Goal: Task Accomplishment & Management: Complete application form

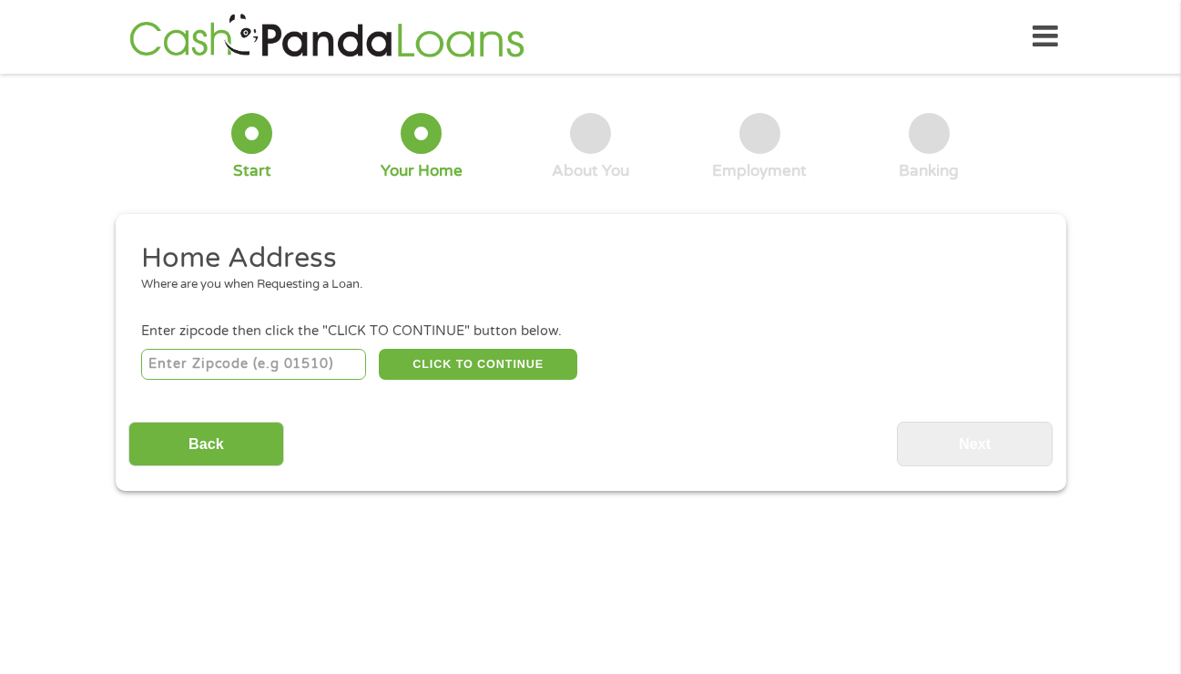
scroll to position [5, 0]
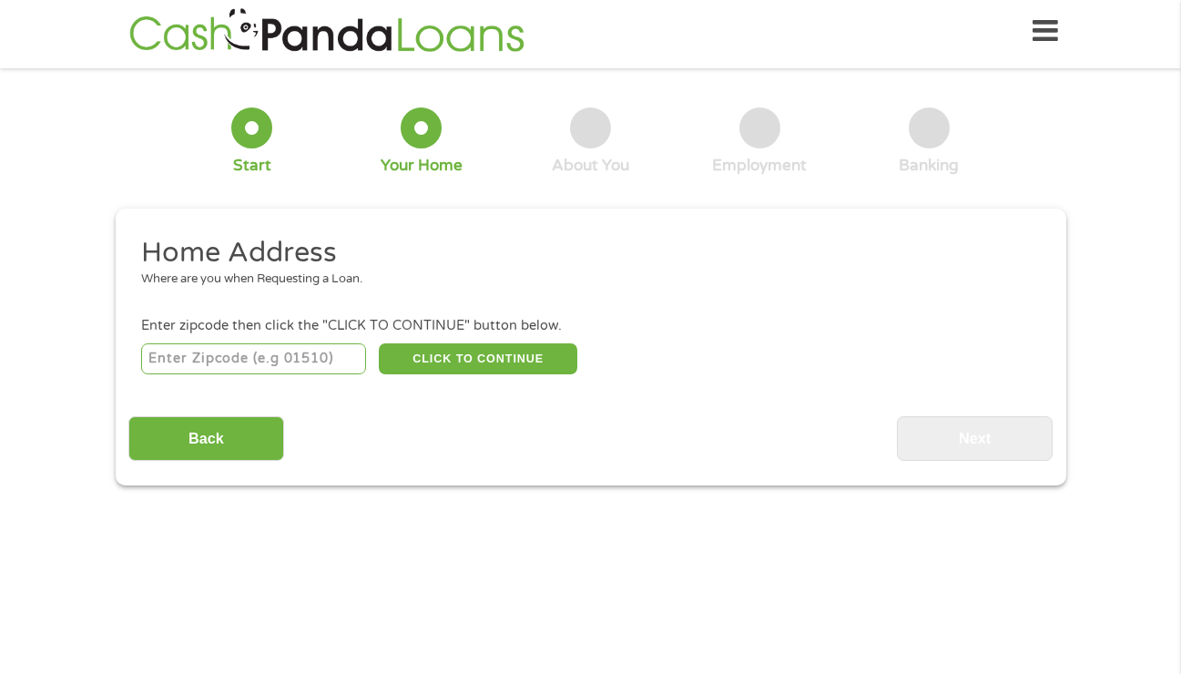
click at [222, 353] on input "number" at bounding box center [253, 358] width 225 height 31
type input "77077"
click at [537, 357] on button "CLICK TO CONTINUE" at bounding box center [478, 358] width 198 height 31
type input "77077"
type input "[GEOGRAPHIC_DATA]"
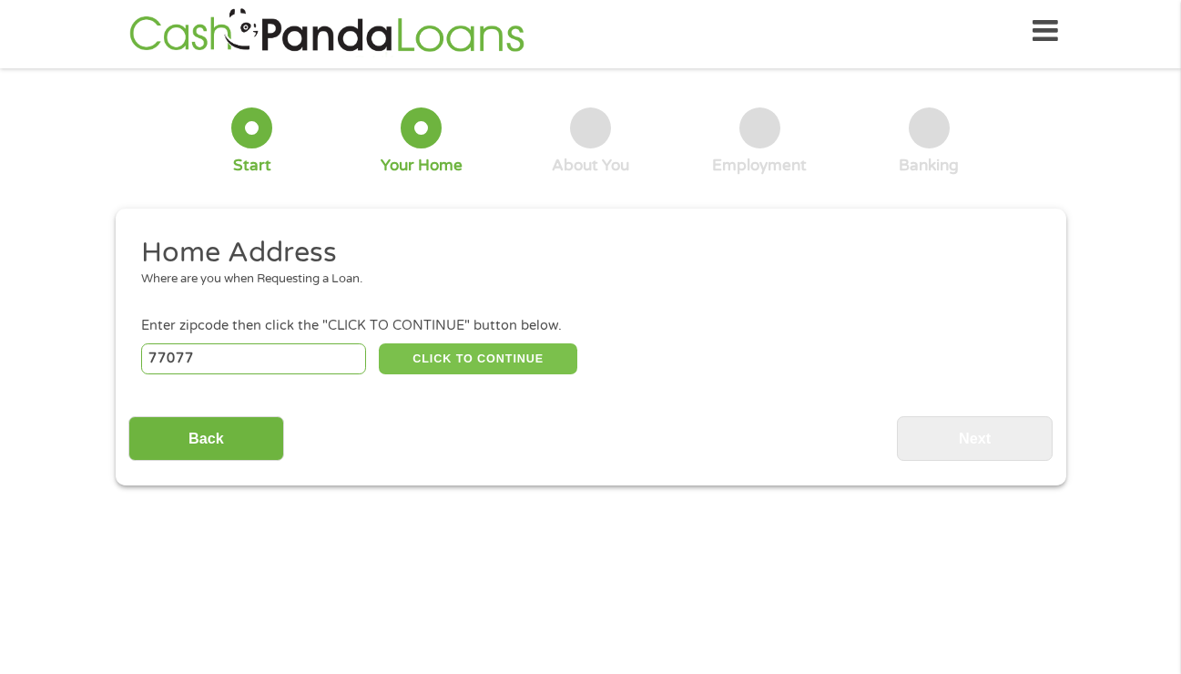
select select "[US_STATE]"
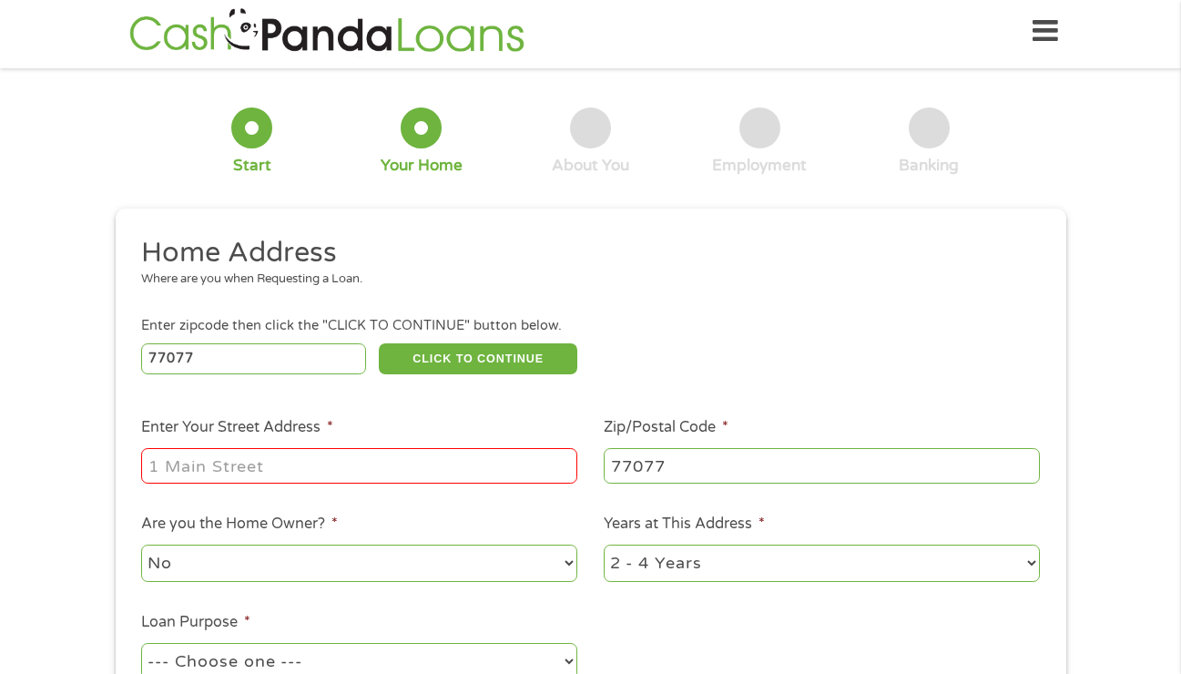
click at [222, 469] on input "Enter Your Street Address *" at bounding box center [359, 465] width 436 height 35
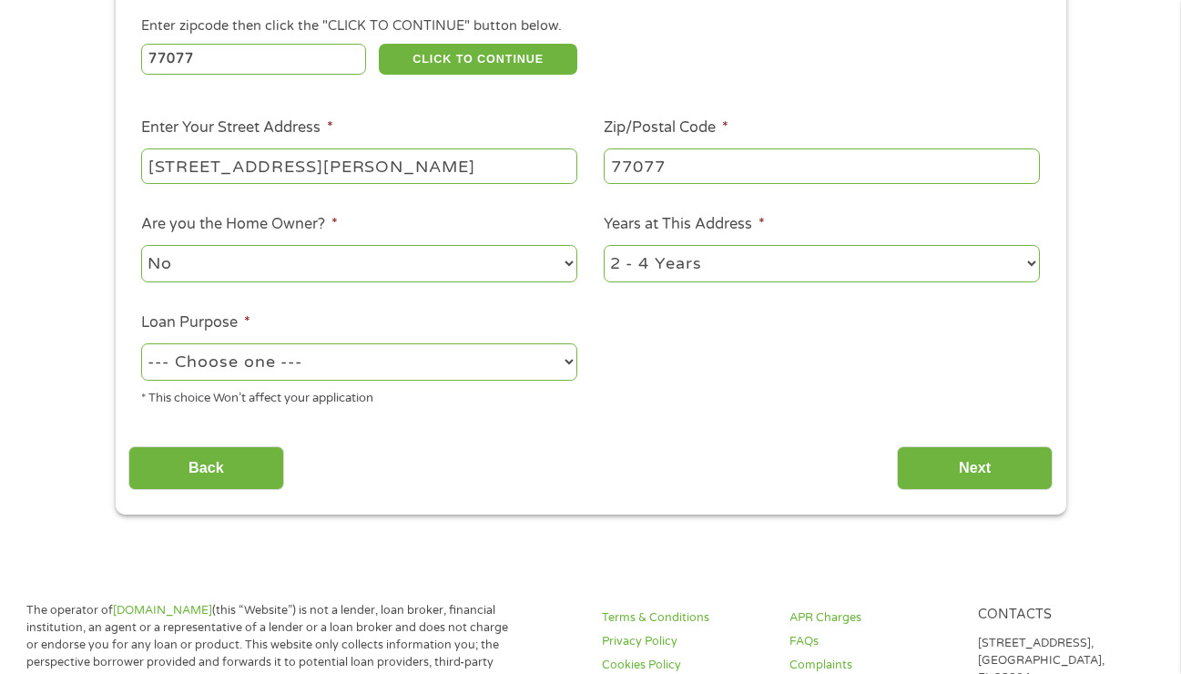
scroll to position [346, 0]
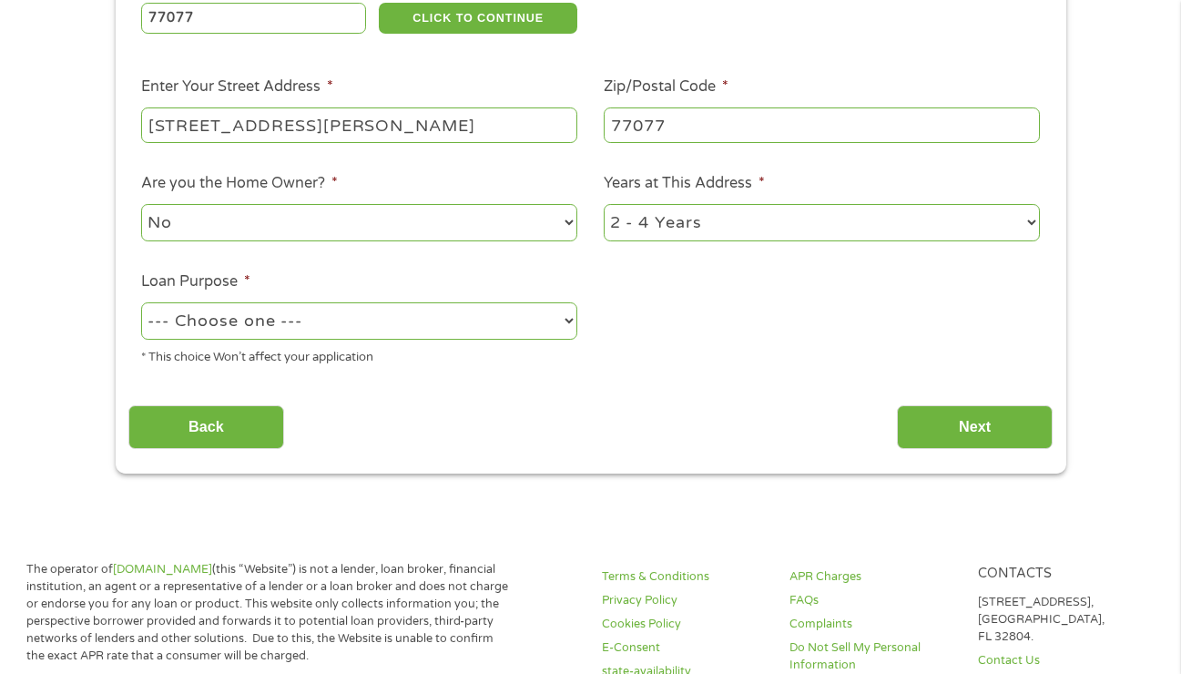
type input "[STREET_ADDRESS][PERSON_NAME]"
click at [366, 316] on select "--- Choose one --- Pay Bills Debt Consolidation Home Improvement Major Purchase…" at bounding box center [359, 320] width 436 height 37
select select "shorttermcash"
click at [1000, 417] on input "Next" at bounding box center [975, 427] width 156 height 45
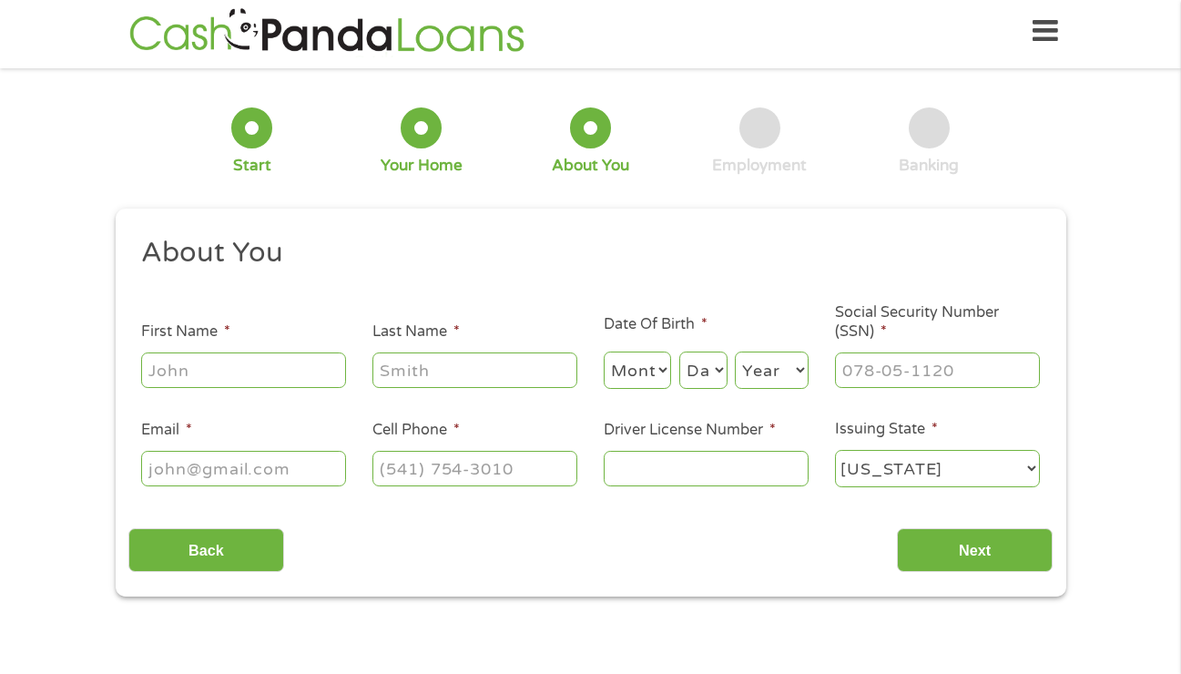
scroll to position [0, 0]
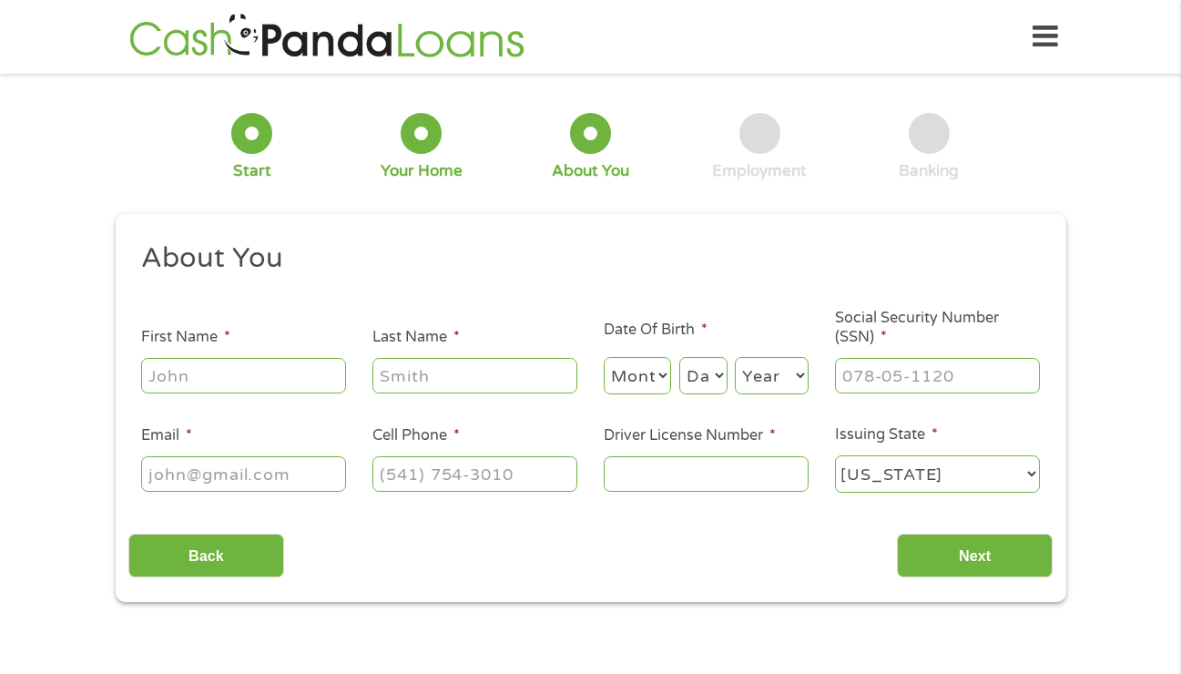
click at [214, 381] on input "First Name *" at bounding box center [243, 375] width 205 height 35
type input "[PERSON_NAME]"
click at [624, 385] on select "Month 1 2 3 4 5 6 7 8 9 10 11 12" at bounding box center [638, 375] width 68 height 37
select select "5"
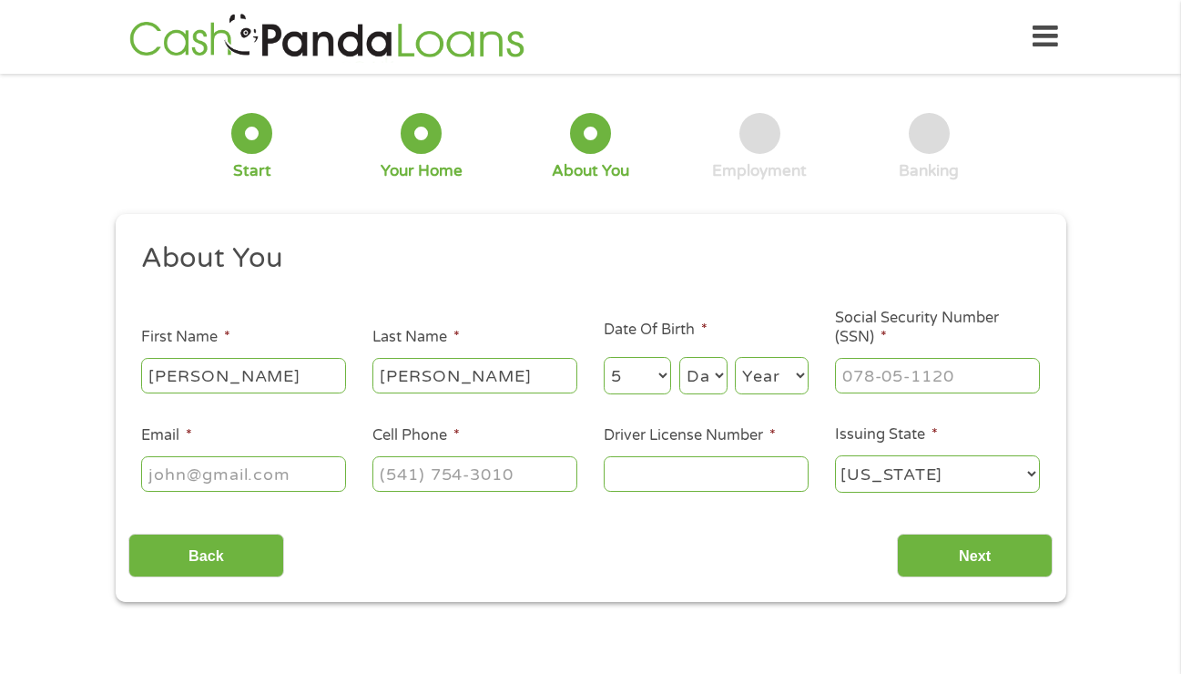
click at [695, 390] on select "Day 1 2 3 4 5 6 7 8 9 10 11 12 13 14 15 16 17 18 19 20 21 22 23 24 25 26 27 28 …" at bounding box center [703, 375] width 48 height 37
select select "5"
click at [768, 382] on select "Year [DATE] 2006 2005 2004 2003 2002 2001 2000 1999 1998 1997 1996 1995 1994 19…" at bounding box center [772, 375] width 74 height 37
select select "1999"
click at [925, 380] on input "___-__-____" at bounding box center [937, 375] width 205 height 35
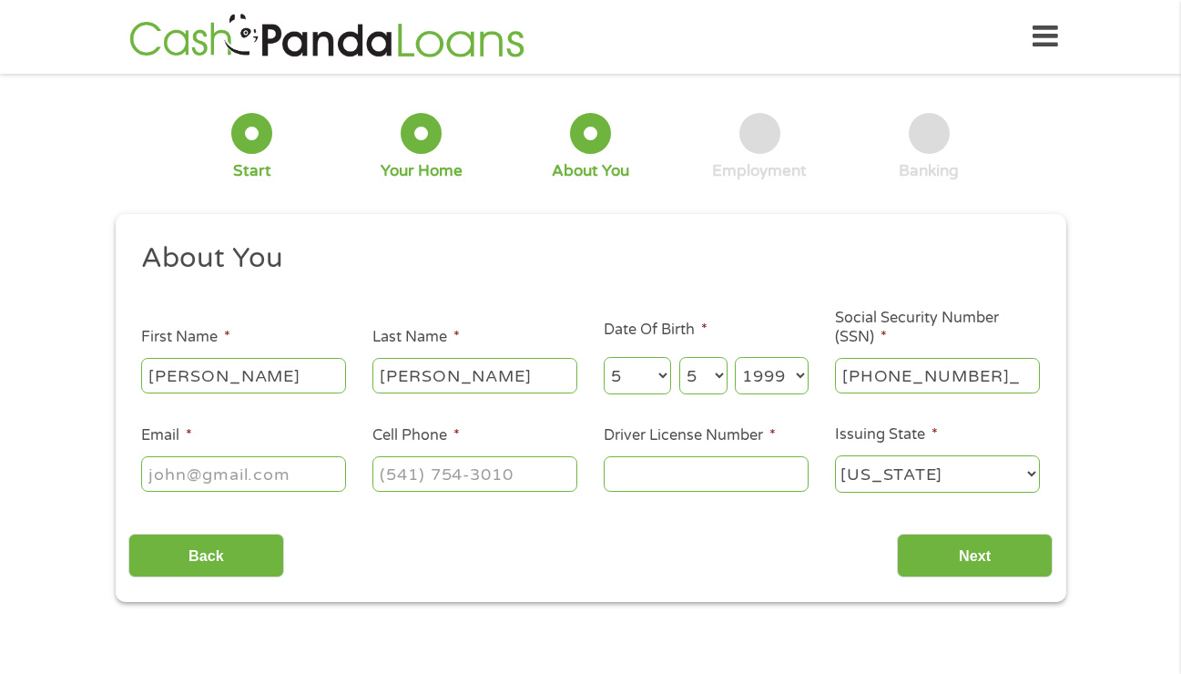
type input "099-88-6469"
type input "[EMAIL_ADDRESS][DOMAIN_NAME]"
type input "[PHONE_NUMBER]"
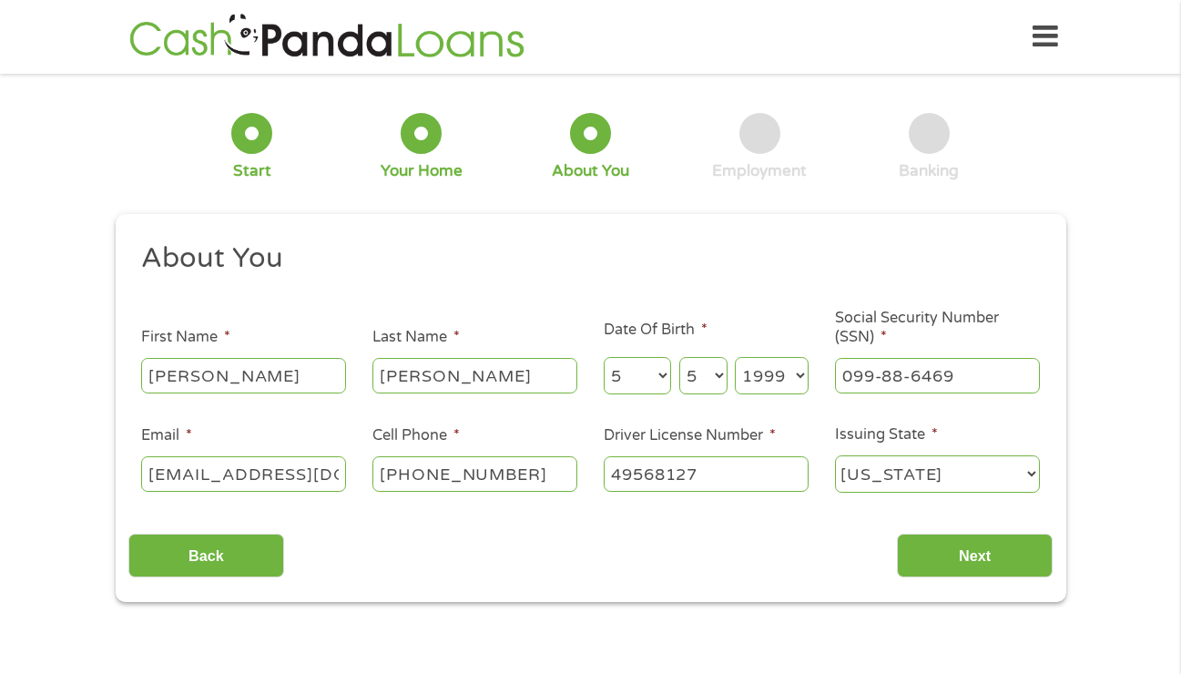
type input "49568127"
click at [955, 567] on input "Next" at bounding box center [975, 555] width 156 height 45
click at [1020, 558] on input "Next" at bounding box center [975, 555] width 156 height 45
click at [949, 560] on input "Next" at bounding box center [975, 555] width 156 height 45
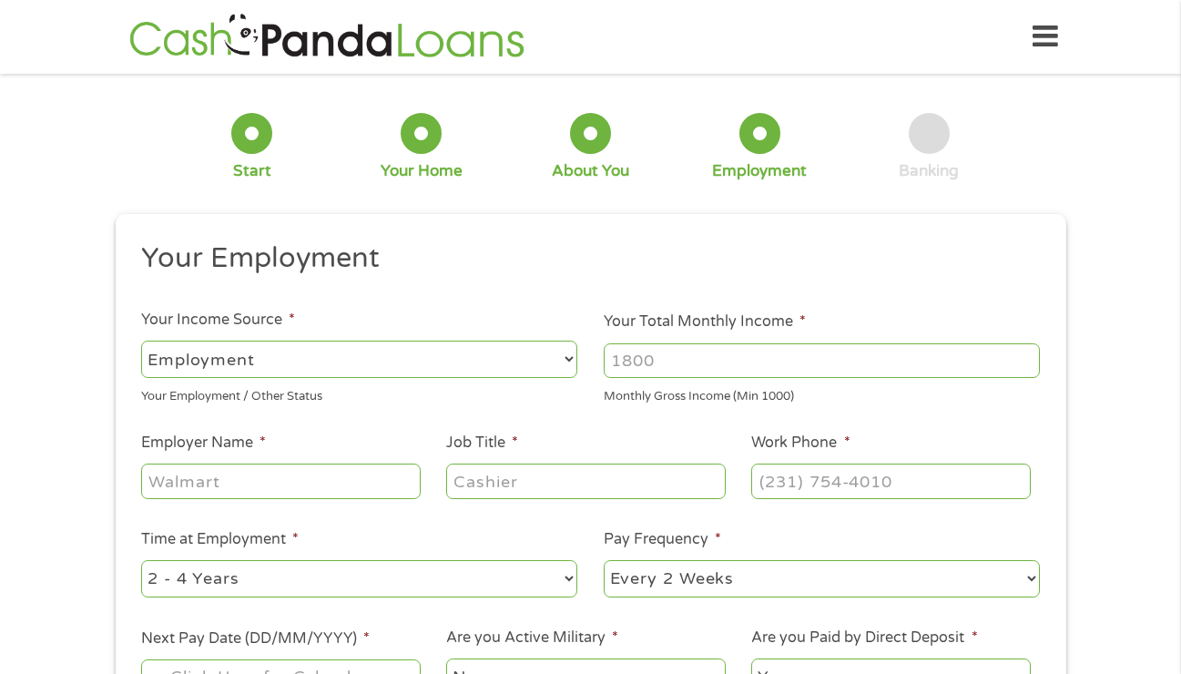
scroll to position [5, 0]
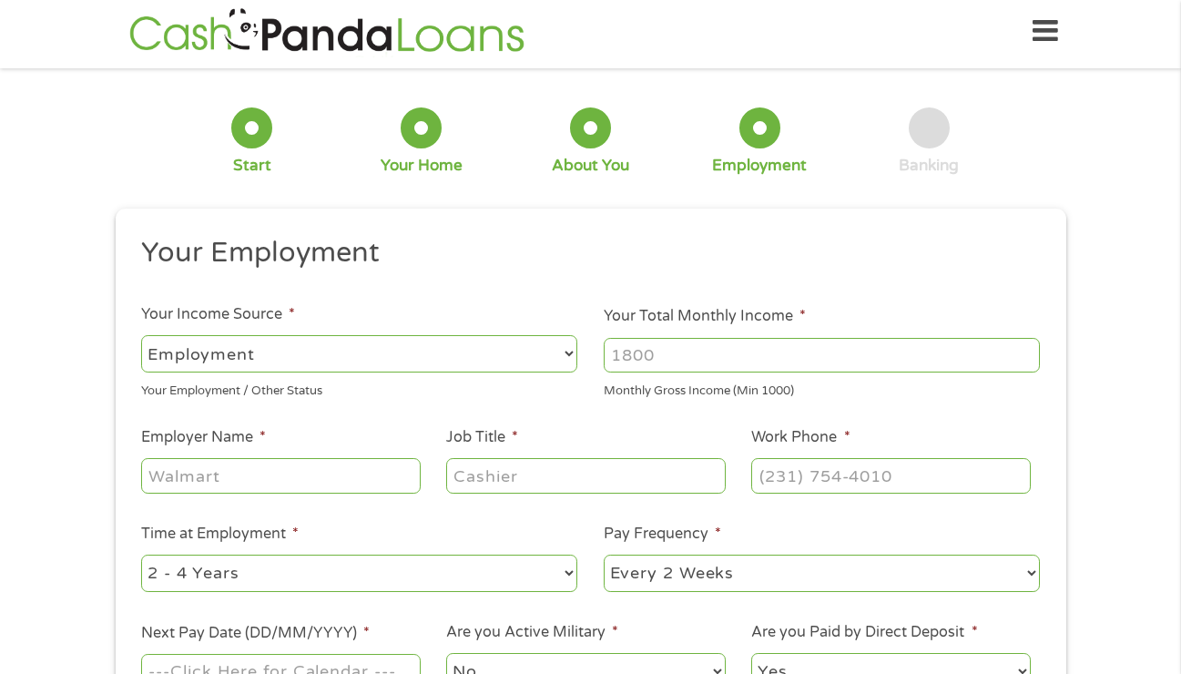
click at [679, 350] on input "Your Total Monthly Income *" at bounding box center [822, 355] width 436 height 35
type input "3500"
type input "[PERSON_NAME][GEOGRAPHIC_DATA]"
type input "Server"
type input "[PHONE_NUMBER]"
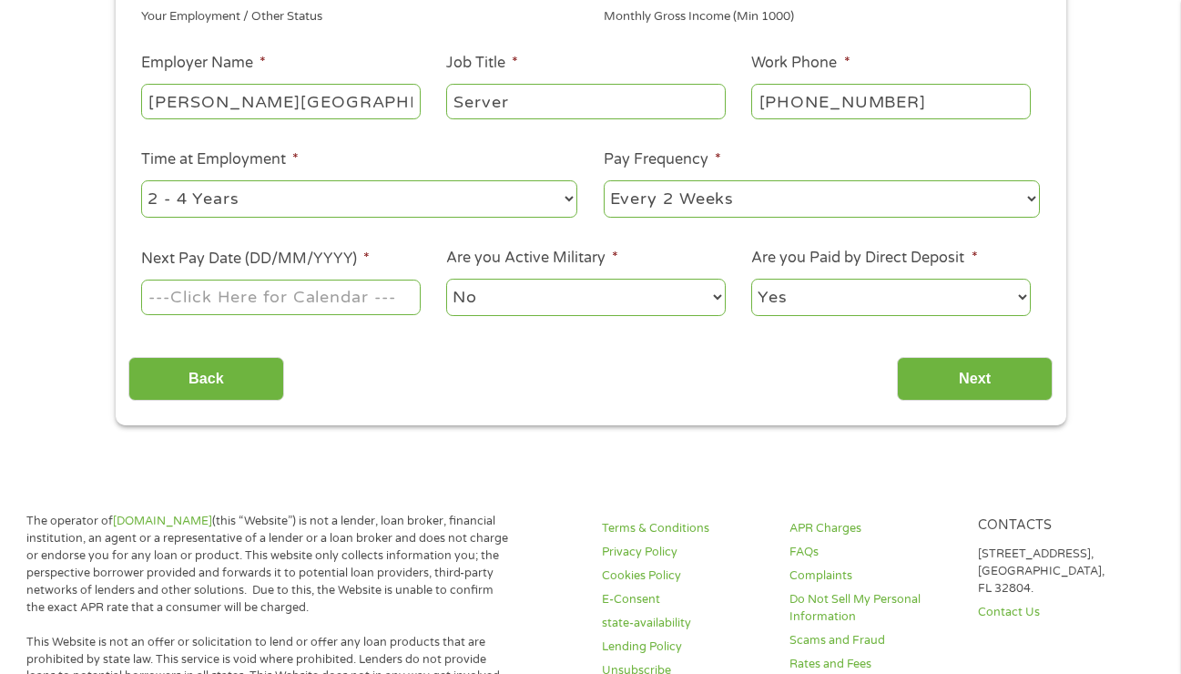
scroll to position [382, 0]
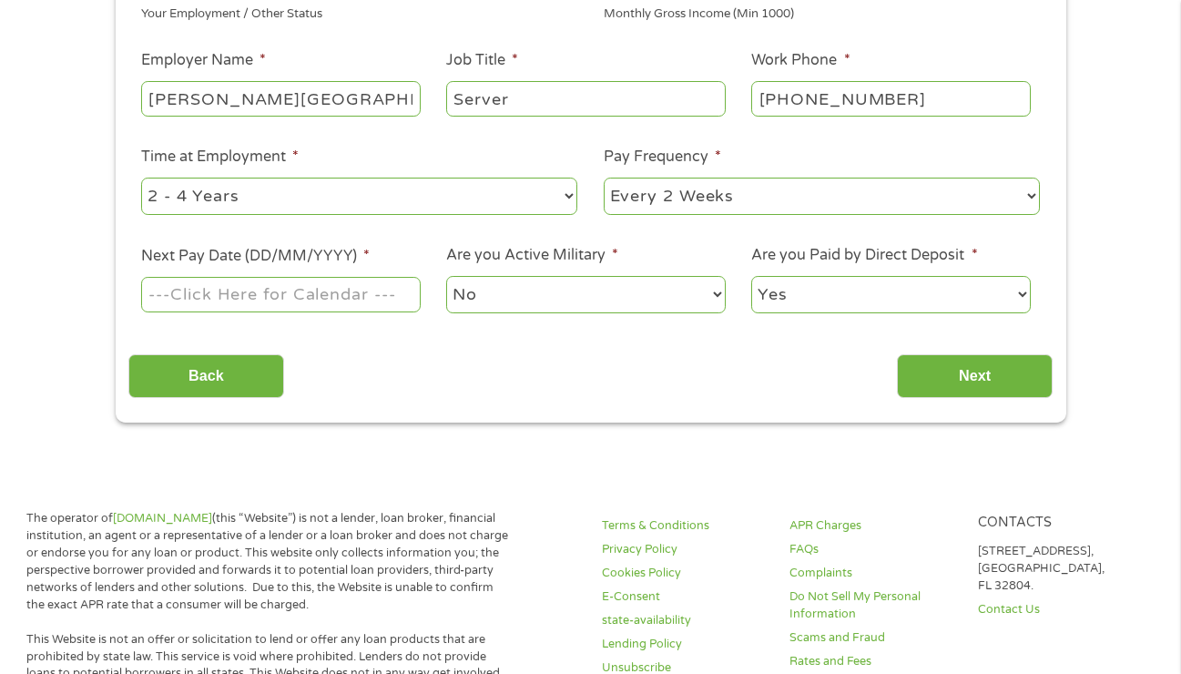
click at [330, 189] on select "--- Choose one --- 1 Year or less 1 - 2 Years 2 - 4 Years Over 4 Years" at bounding box center [359, 196] width 436 height 37
select select "24months"
click at [720, 197] on select "--- Choose one --- Every 2 Weeks Every Week Monthly Semi-Monthly" at bounding box center [822, 196] width 436 height 37
click at [228, 308] on input "Next Pay Date (DD/MM/YYYY) *" at bounding box center [280, 294] width 279 height 35
type input "[DATE]"
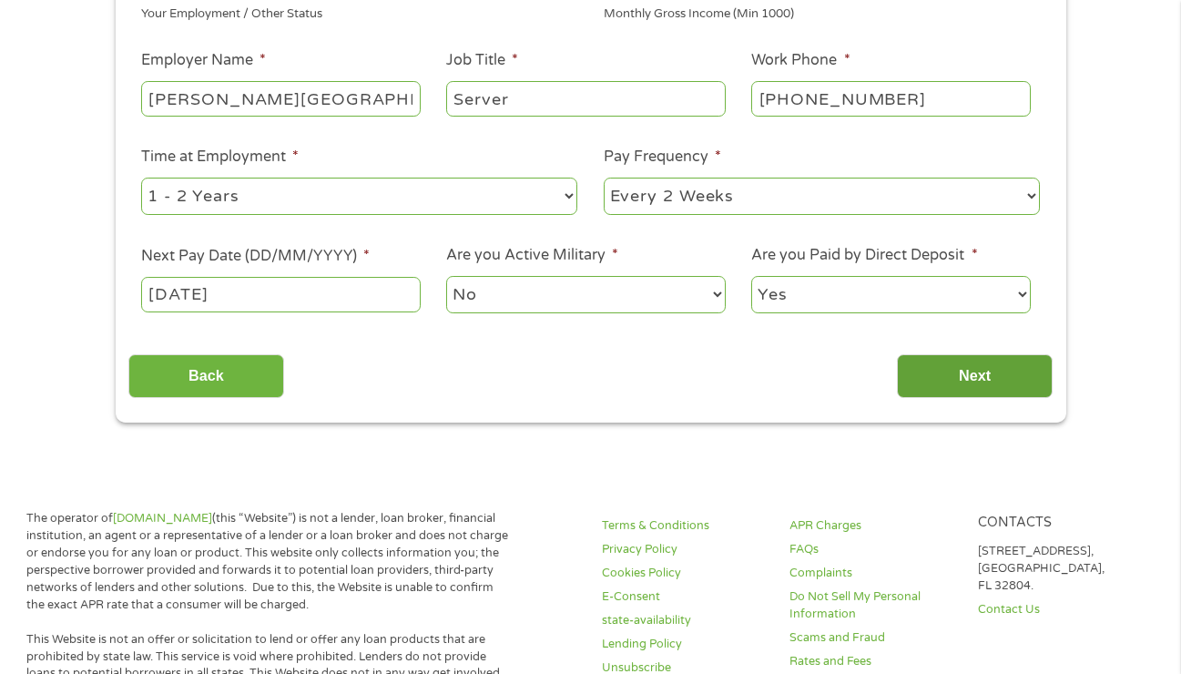
click at [974, 379] on input "Next" at bounding box center [975, 376] width 156 height 45
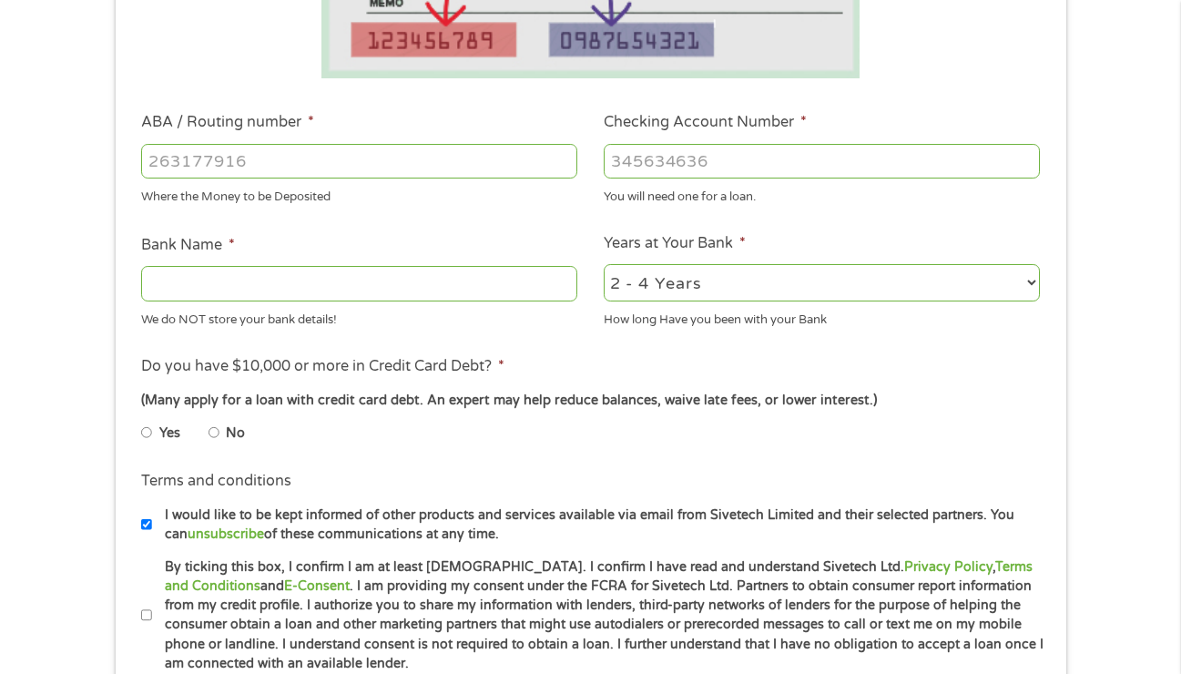
scroll to position [474, 0]
click at [225, 172] on input "ABA / Routing number *" at bounding box center [359, 160] width 436 height 35
type input "021000021"
type input "JPMORGAN CHASE BANK"
type input "765653261"
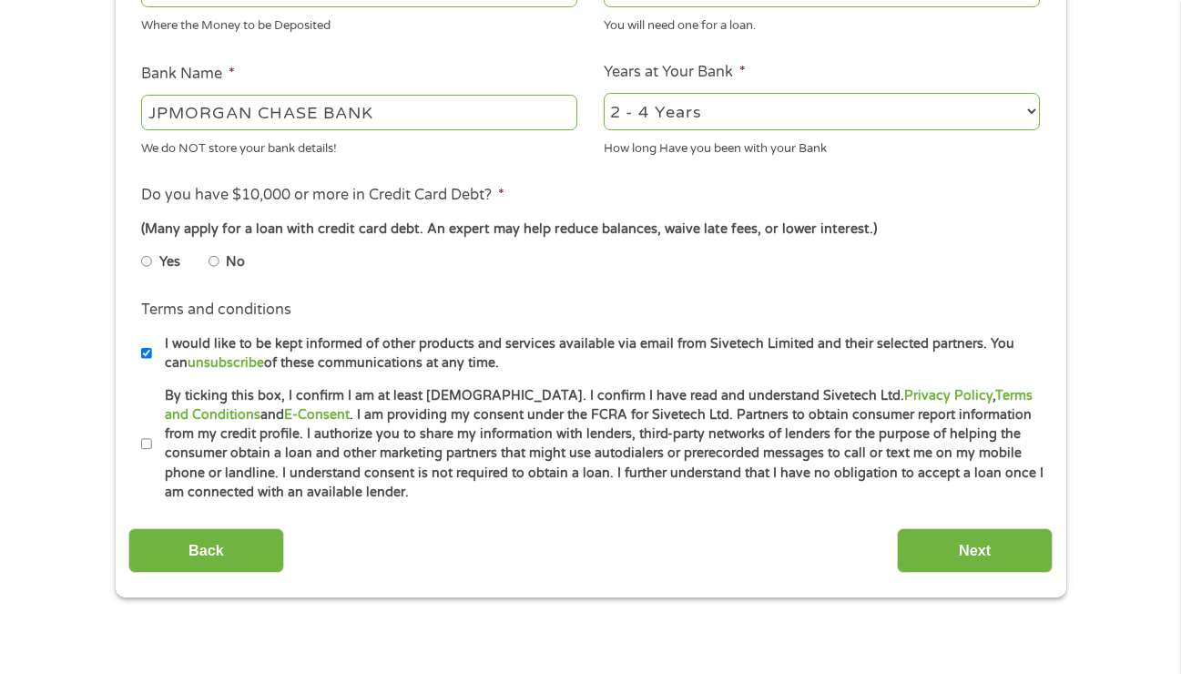
scroll to position [651, 0]
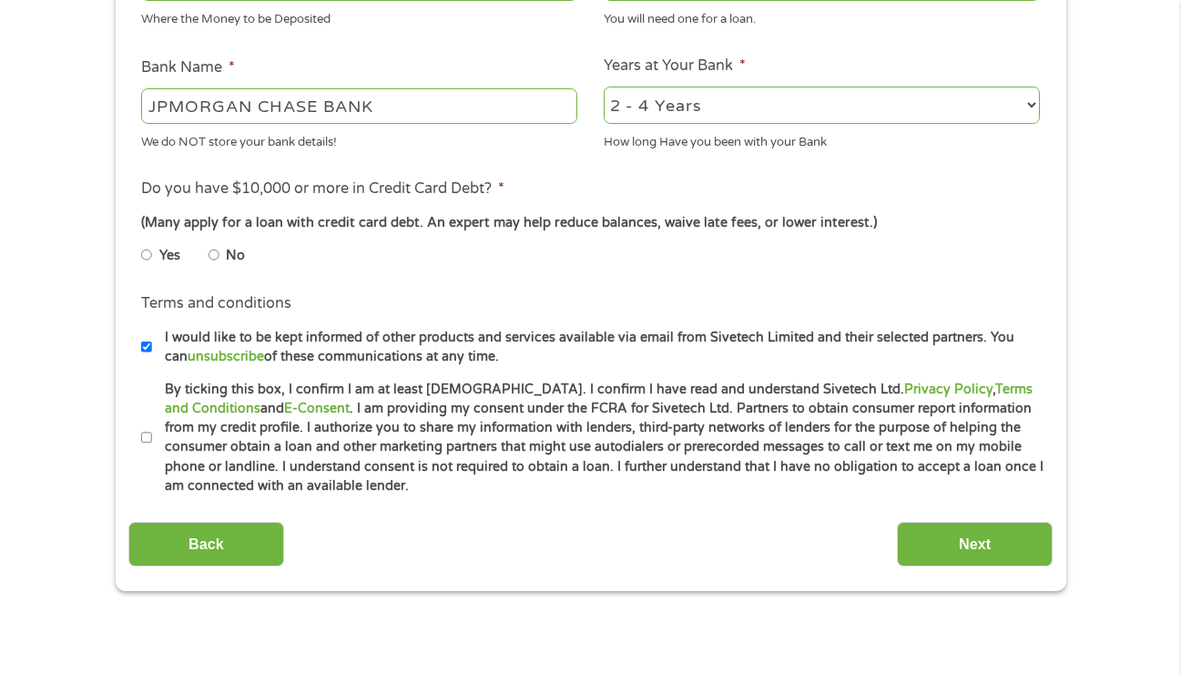
click at [688, 101] on select "2 - 4 Years 6 - 12 Months 1 - 2 Years Over 4 Years" at bounding box center [822, 104] width 436 height 37
select select "60months"
click at [212, 258] on input "No" at bounding box center [213, 254] width 11 height 29
radio input "true"
click at [145, 445] on input "By ticking this box, I confirm I am at least [DEMOGRAPHIC_DATA]. I confirm I ha…" at bounding box center [146, 437] width 11 height 29
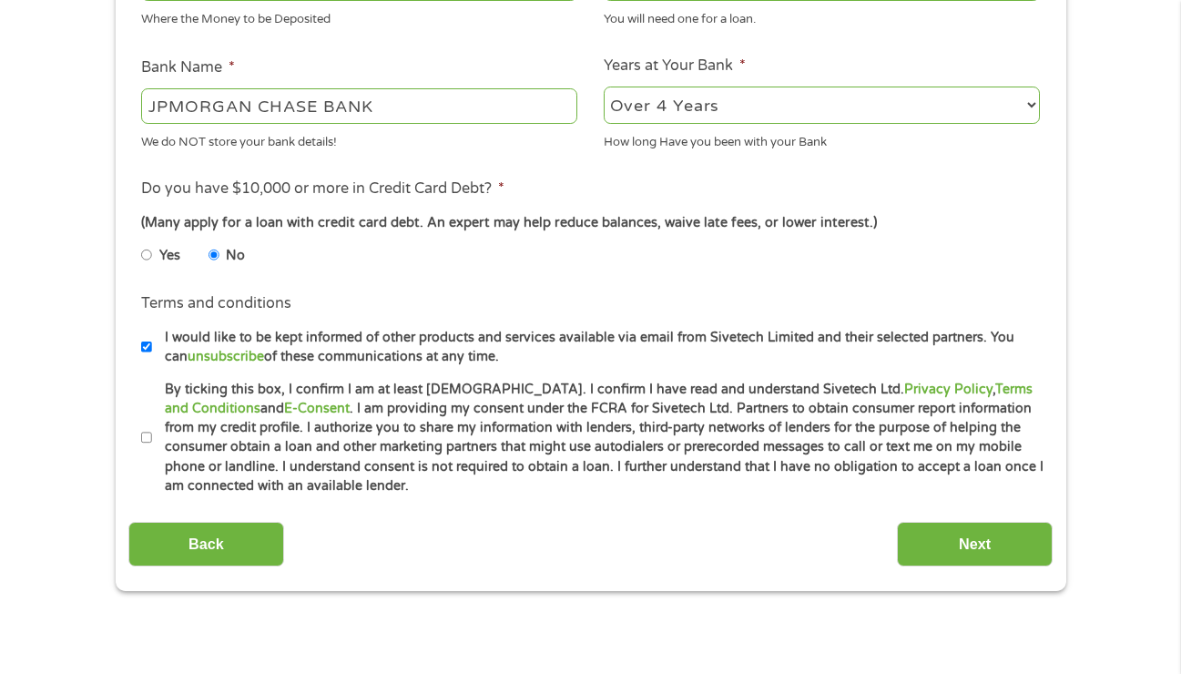
checkbox input "true"
click at [960, 546] on input "Next" at bounding box center [975, 544] width 156 height 45
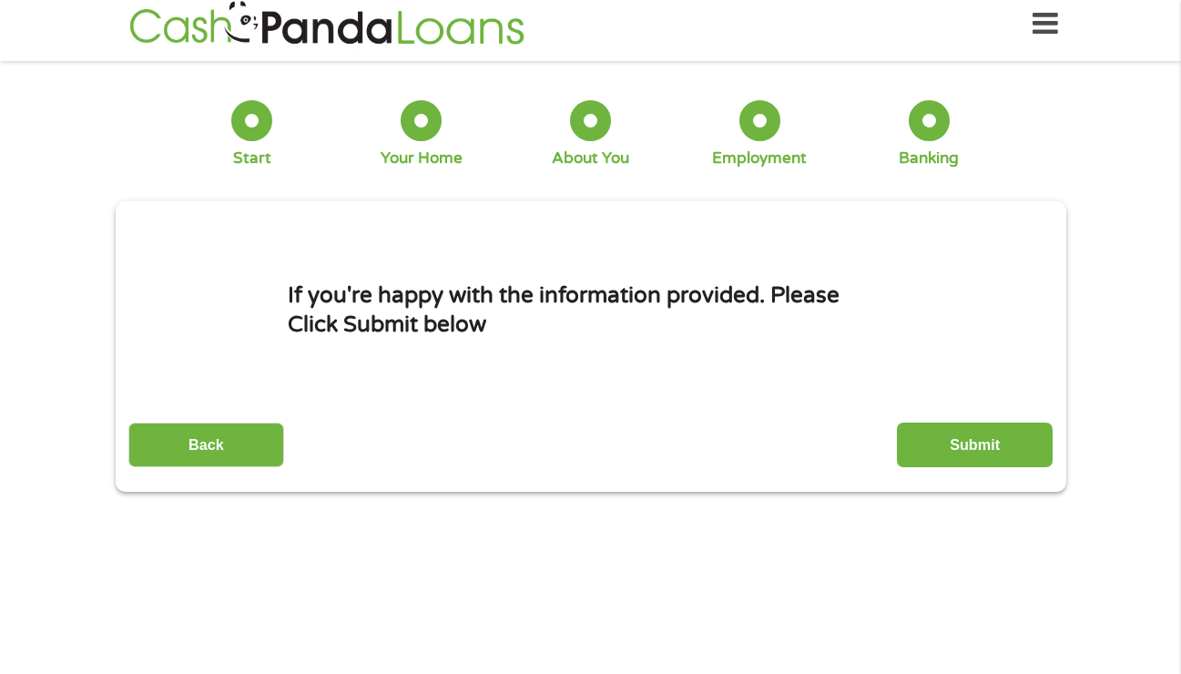
scroll to position [0, 0]
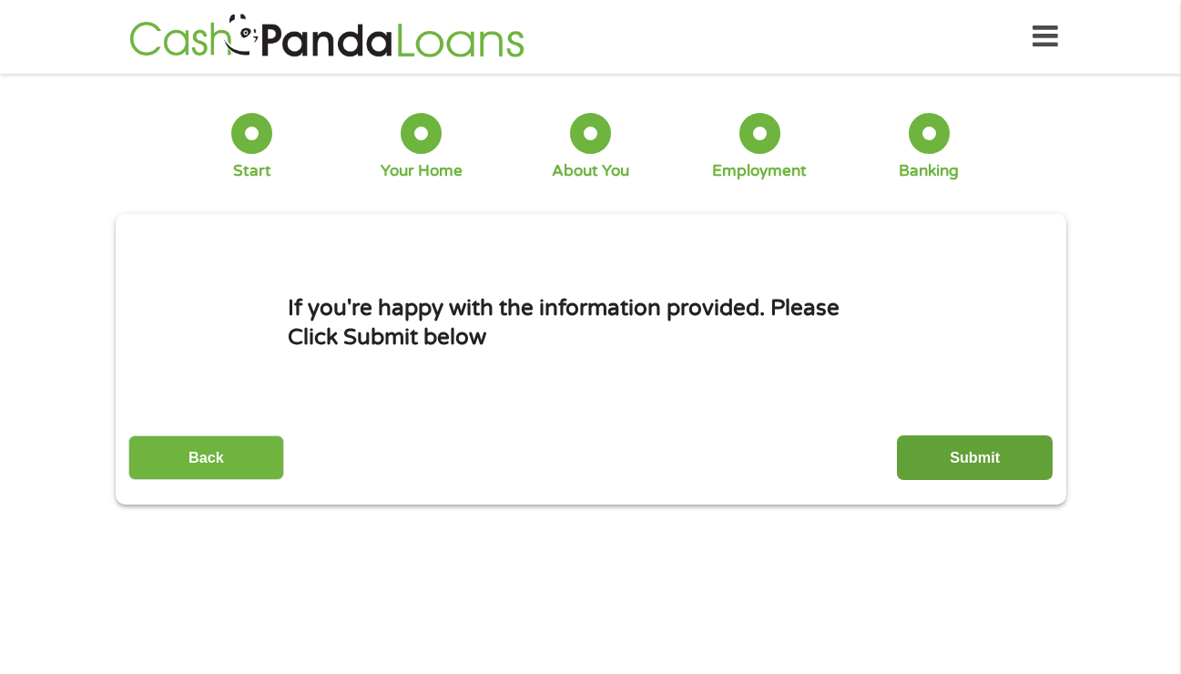
click at [988, 464] on input "Submit" at bounding box center [975, 457] width 156 height 45
